Goal: Transaction & Acquisition: Purchase product/service

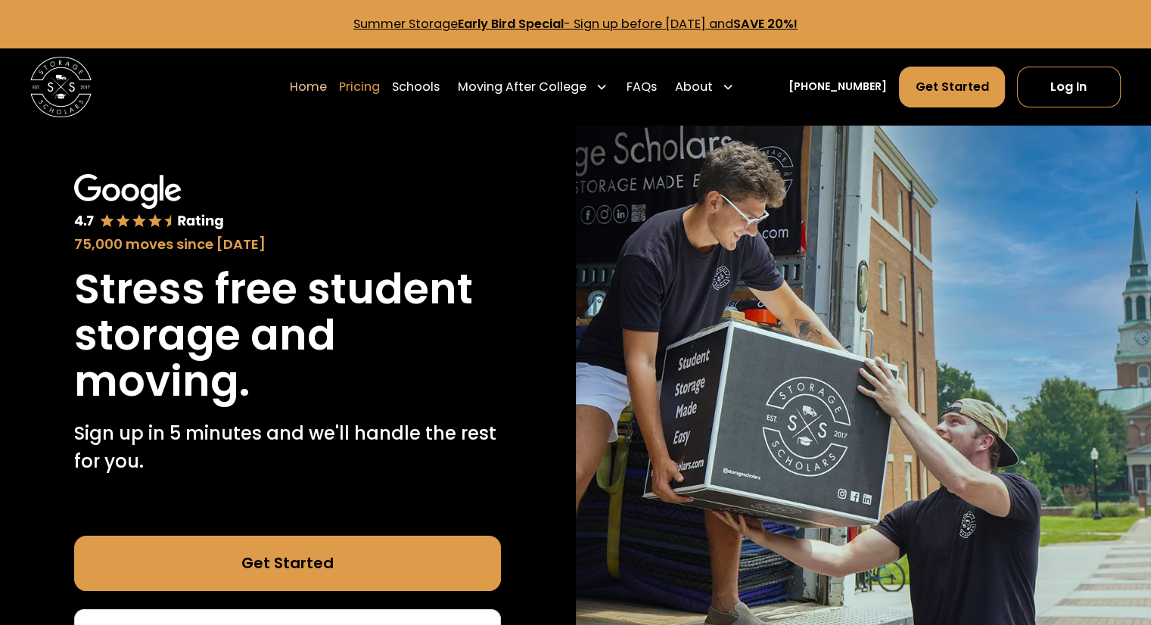
click at [380, 89] on link "Pricing" at bounding box center [359, 87] width 41 height 42
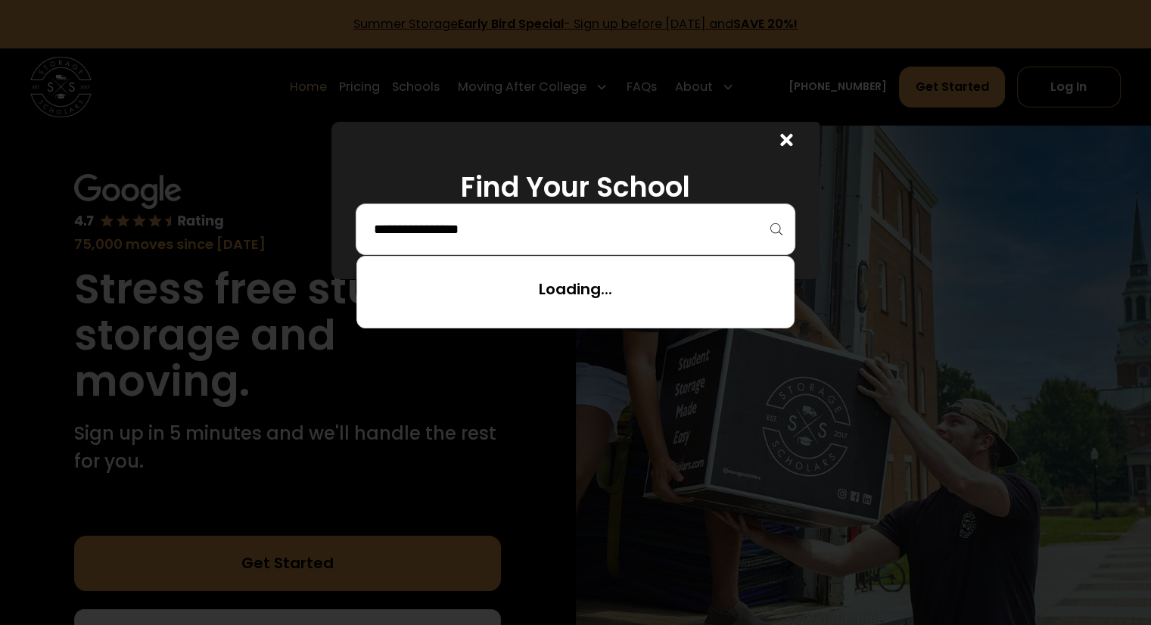
click at [524, 216] on input "search" at bounding box center [575, 229] width 407 height 26
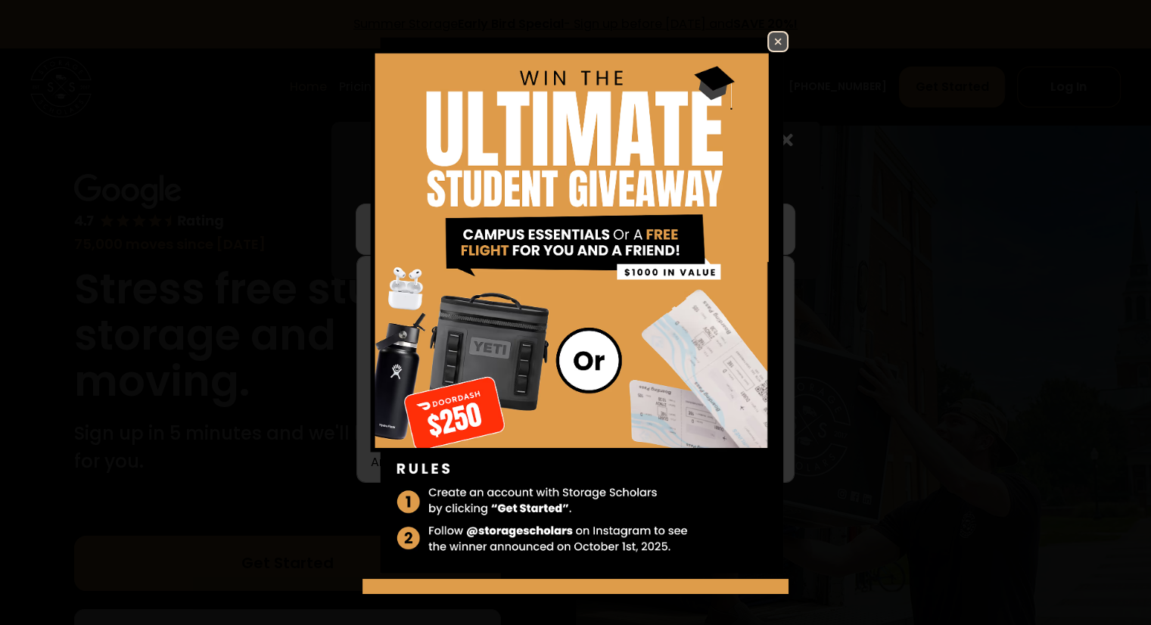
click at [769, 48] on img at bounding box center [778, 42] width 18 height 18
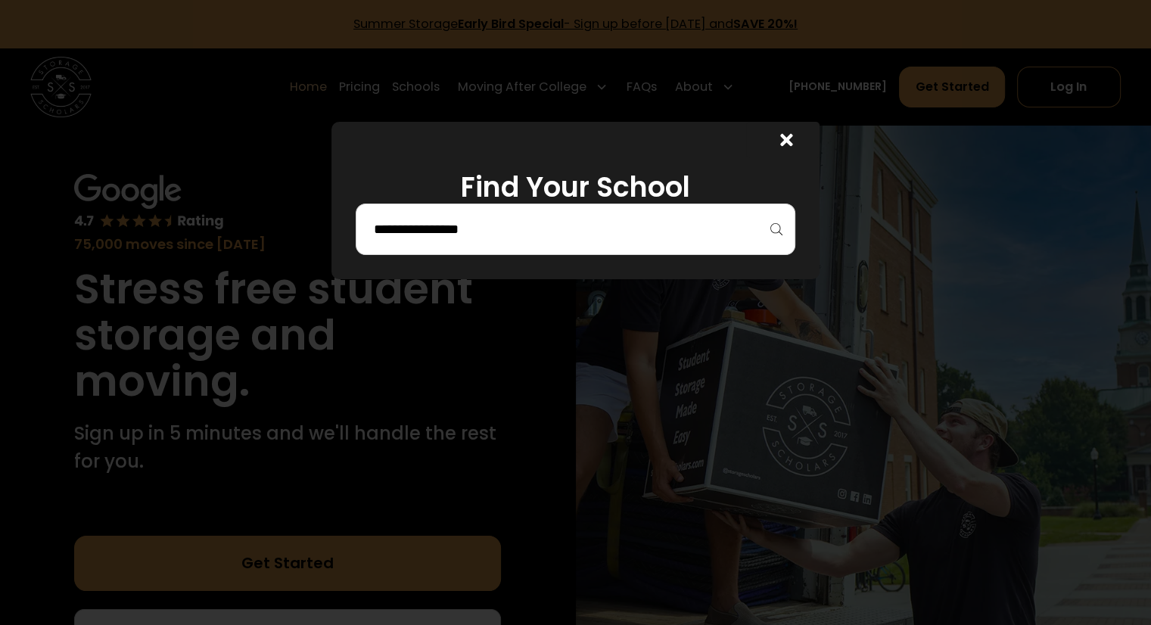
click at [512, 244] on div at bounding box center [575, 229] width 439 height 51
click at [521, 229] on input "search" at bounding box center [575, 229] width 407 height 26
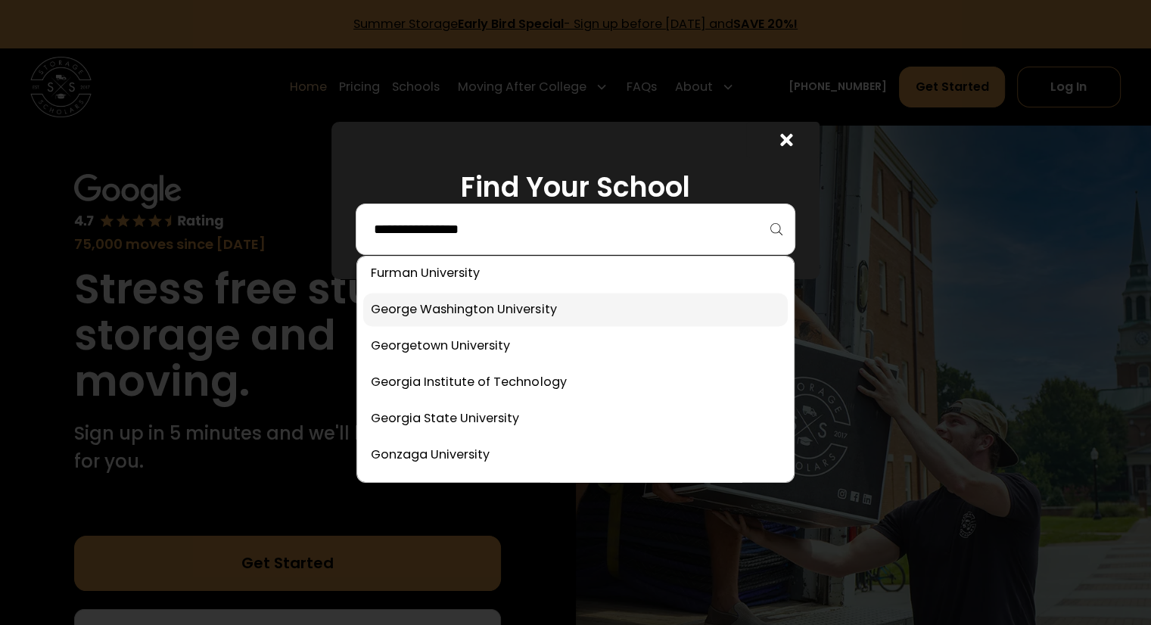
scroll to position [2421, 0]
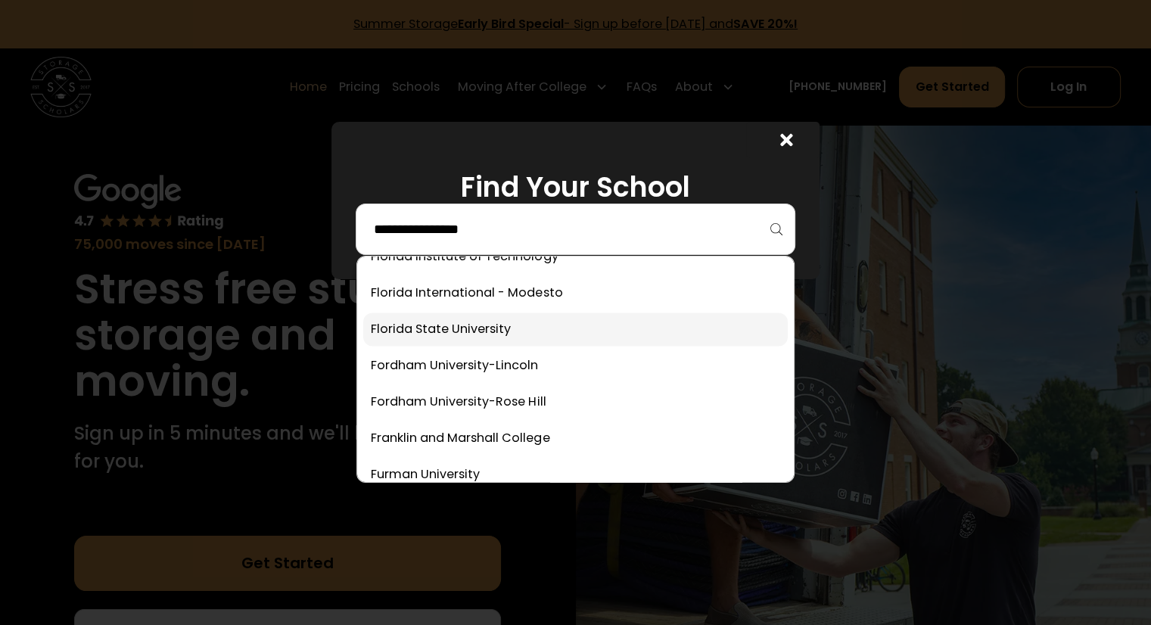
click at [445, 334] on link at bounding box center [575, 329] width 424 height 33
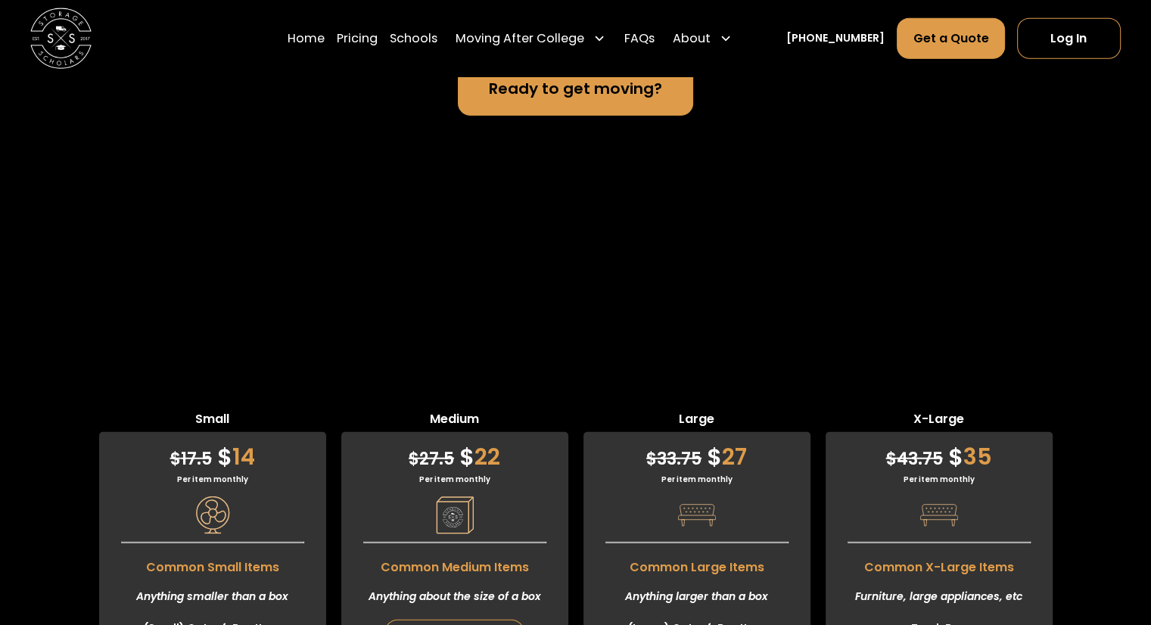
scroll to position [3904, 0]
